Goal: Transaction & Acquisition: Obtain resource

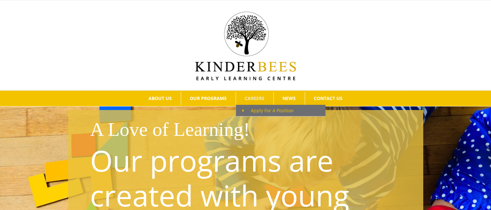
click at [255, 109] on span "Apply For A Position" at bounding box center [267, 110] width 51 height 6
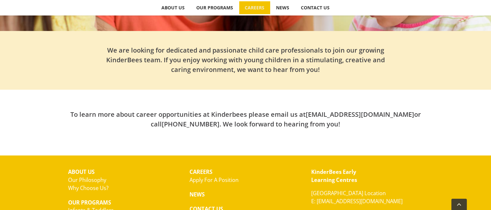
scroll to position [192, 0]
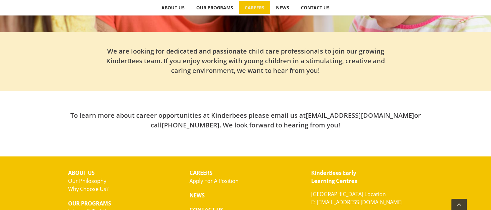
click at [219, 179] on link "Apply For A Position" at bounding box center [213, 180] width 49 height 7
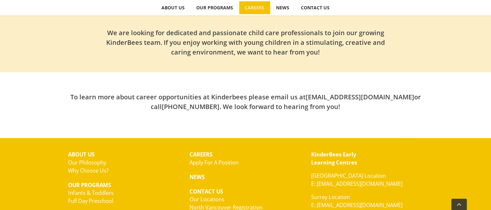
scroll to position [210, 0]
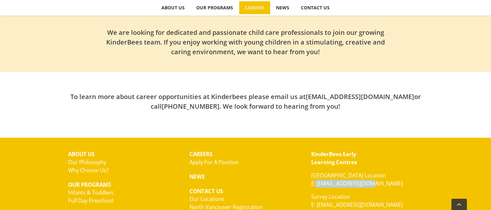
drag, startPoint x: 370, startPoint y: 184, endPoint x: 315, endPoint y: 183, distance: 55.2
click at [315, 183] on p "[GEOGRAPHIC_DATA] Location E: [EMAIL_ADDRESS][DOMAIN_NAME]" at bounding box center [367, 180] width 112 height 16
drag, startPoint x: 329, startPoint y: 179, endPoint x: 317, endPoint y: 182, distance: 12.8
click at [317, 182] on link "E: [EMAIL_ADDRESS][DOMAIN_NAME]" at bounding box center [356, 183] width 91 height 7
drag, startPoint x: 371, startPoint y: 183, endPoint x: 318, endPoint y: 183, distance: 53.2
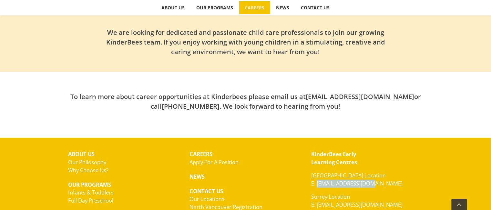
click at [318, 183] on p "[GEOGRAPHIC_DATA] Location E: [EMAIL_ADDRESS][DOMAIN_NAME]" at bounding box center [367, 180] width 112 height 16
copy link "[EMAIL_ADDRESS][DOMAIN_NAME]"
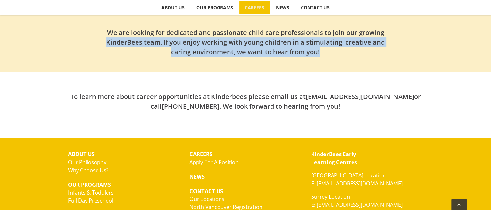
drag, startPoint x: 323, startPoint y: 50, endPoint x: 143, endPoint y: 41, distance: 180.0
click at [106, 38] on h2 "We are looking for dedicated and passionate child care professionals to join ou…" at bounding box center [246, 42] width 284 height 29
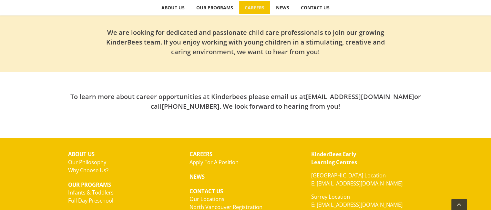
click at [106, 25] on div "We are looking for dedicated and passionate child care professionals to join ou…" at bounding box center [245, 39] width 355 height 52
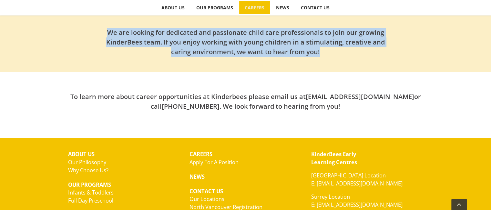
drag, startPoint x: 106, startPoint y: 29, endPoint x: 345, endPoint y: 52, distance: 239.6
click at [345, 52] on h2 "We are looking for dedicated and passionate child care professionals to join ou…" at bounding box center [246, 42] width 284 height 29
copy h2 "We are looking for dedicated and passionate child care professionals to join ou…"
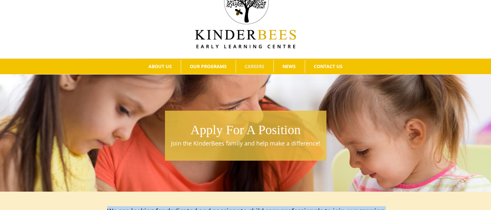
scroll to position [0, 0]
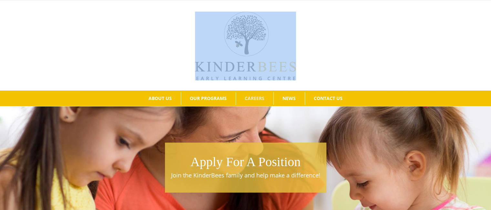
drag, startPoint x: 299, startPoint y: 78, endPoint x: 203, endPoint y: 71, distance: 97.1
click at [203, 71] on div at bounding box center [245, 45] width 471 height 70
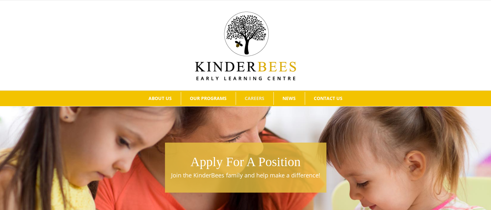
drag, startPoint x: 205, startPoint y: 70, endPoint x: 174, endPoint y: 58, distance: 32.6
click at [174, 58] on div at bounding box center [245, 45] width 471 height 70
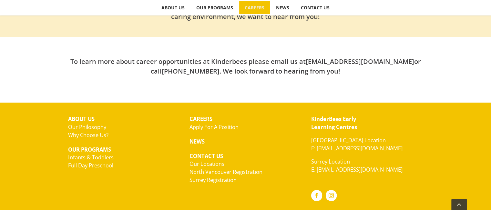
scroll to position [263, 0]
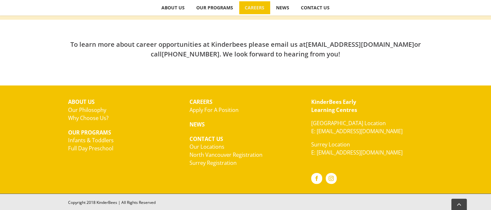
drag, startPoint x: 357, startPoint y: 111, endPoint x: 308, endPoint y: 101, distance: 50.1
click at [308, 101] on div "KinderBees Early Learning Centres [GEOGRAPHIC_DATA] Location E: [EMAIL_ADDRESS]…" at bounding box center [367, 140] width 122 height 94
copy strong "KinderBees Early Learning Centres"
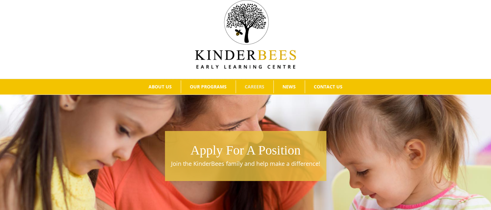
scroll to position [0, 0]
